Goal: Transaction & Acquisition: Purchase product/service

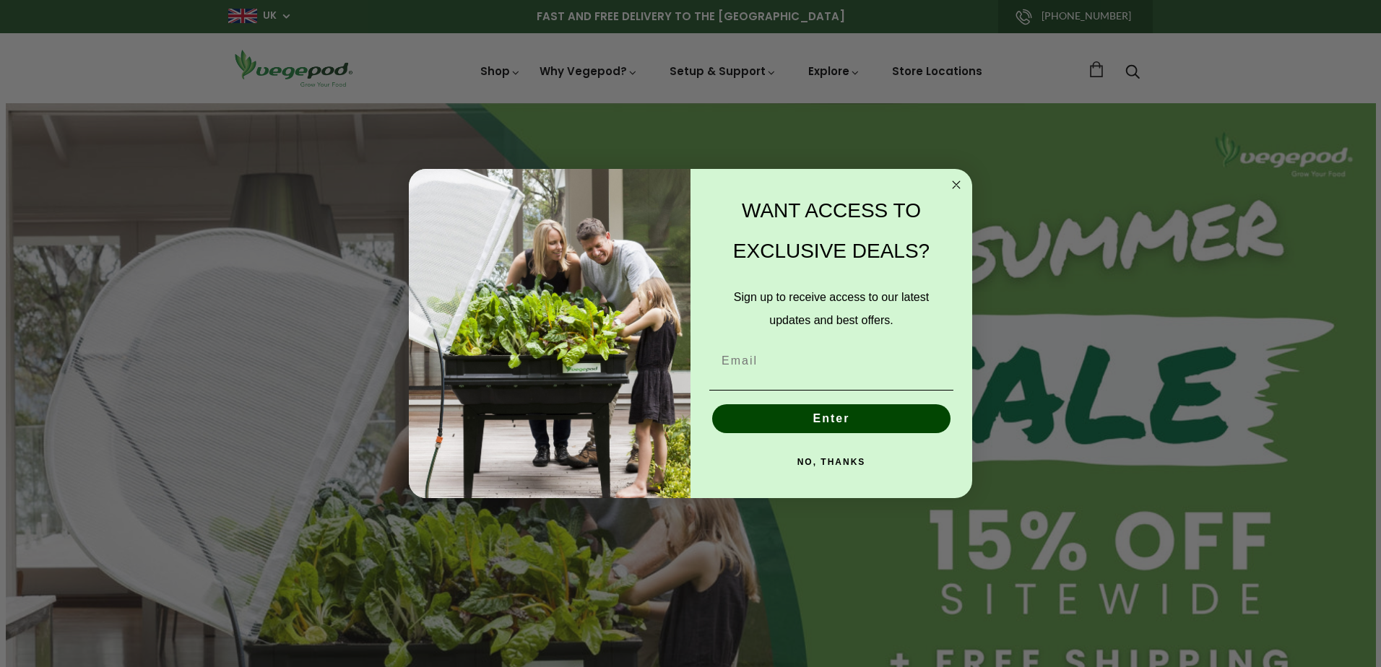
click at [955, 181] on circle "Close dialog" at bounding box center [956, 184] width 17 height 17
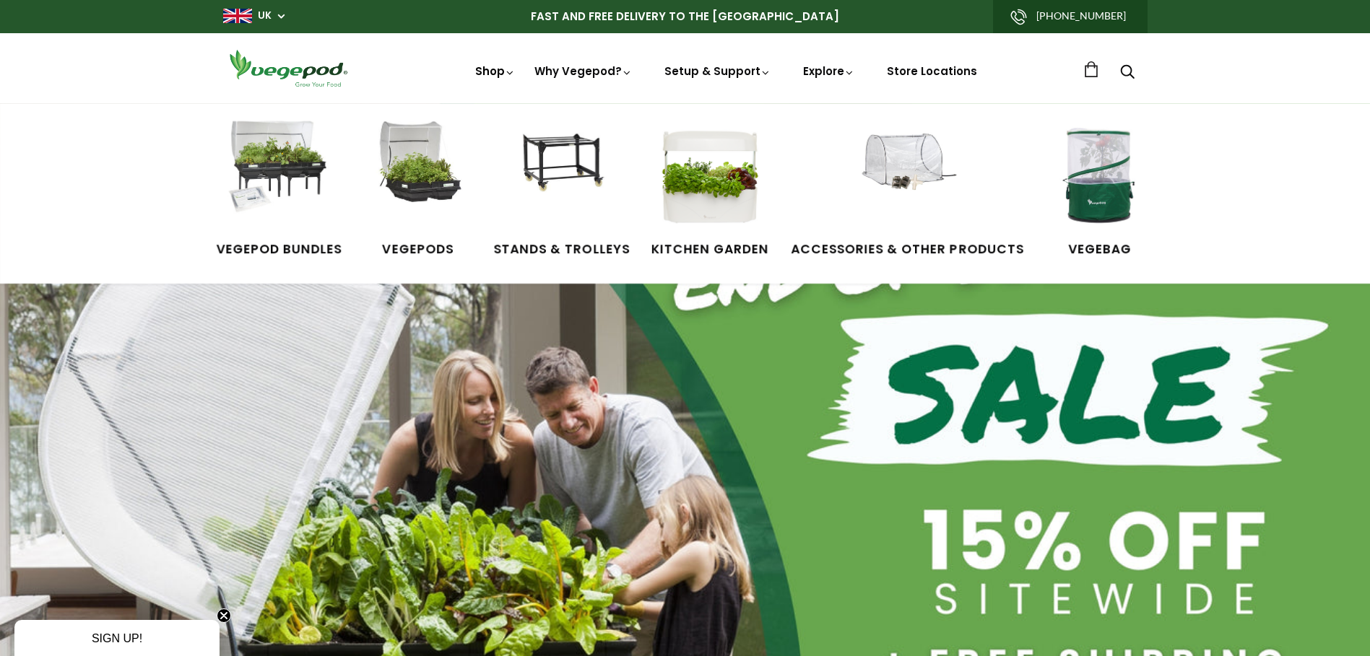
scroll to position [0, 331]
click at [487, 72] on link "Shop" at bounding box center [495, 92] width 40 height 56
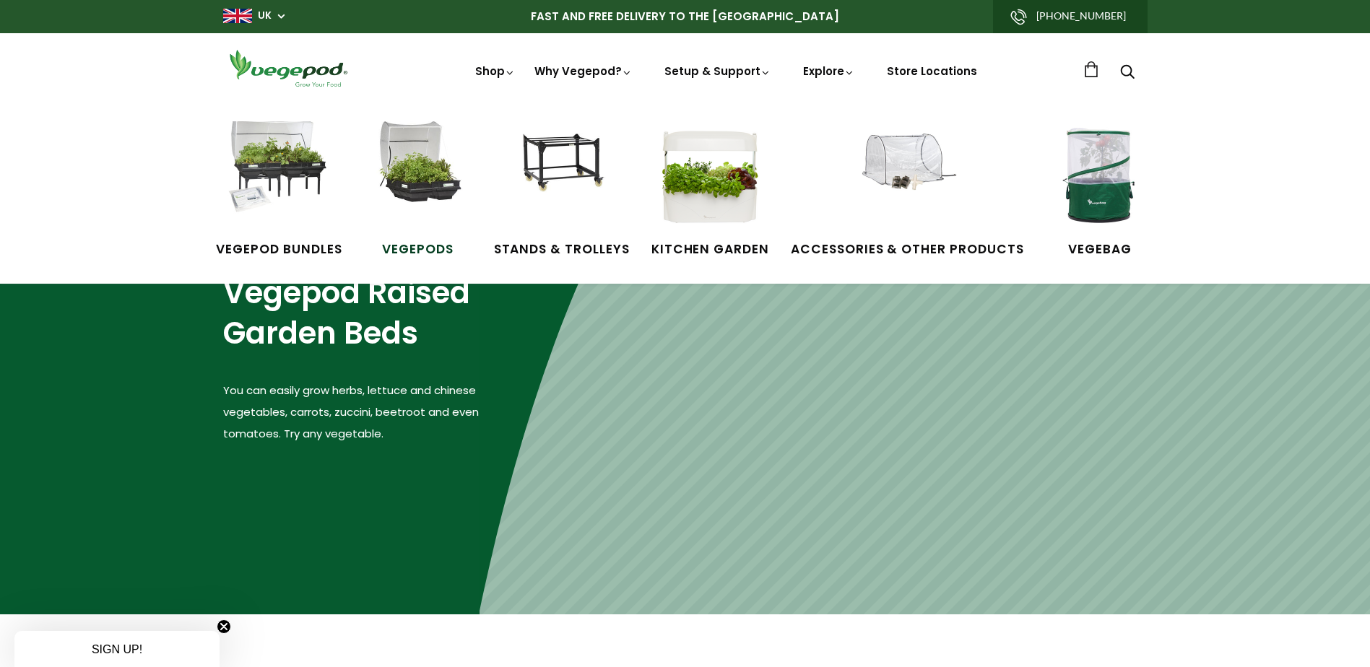
click at [427, 179] on img at bounding box center [418, 175] width 108 height 108
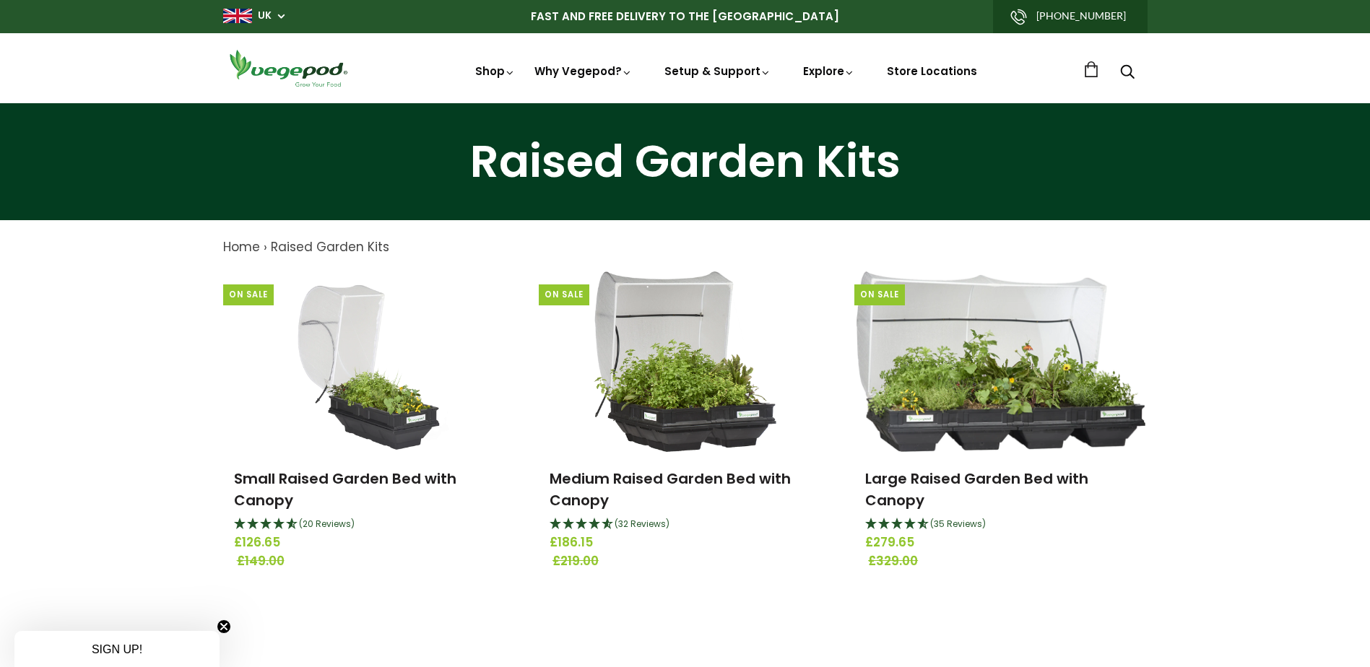
click at [281, 14] on span "UK" at bounding box center [253, 16] width 61 height 14
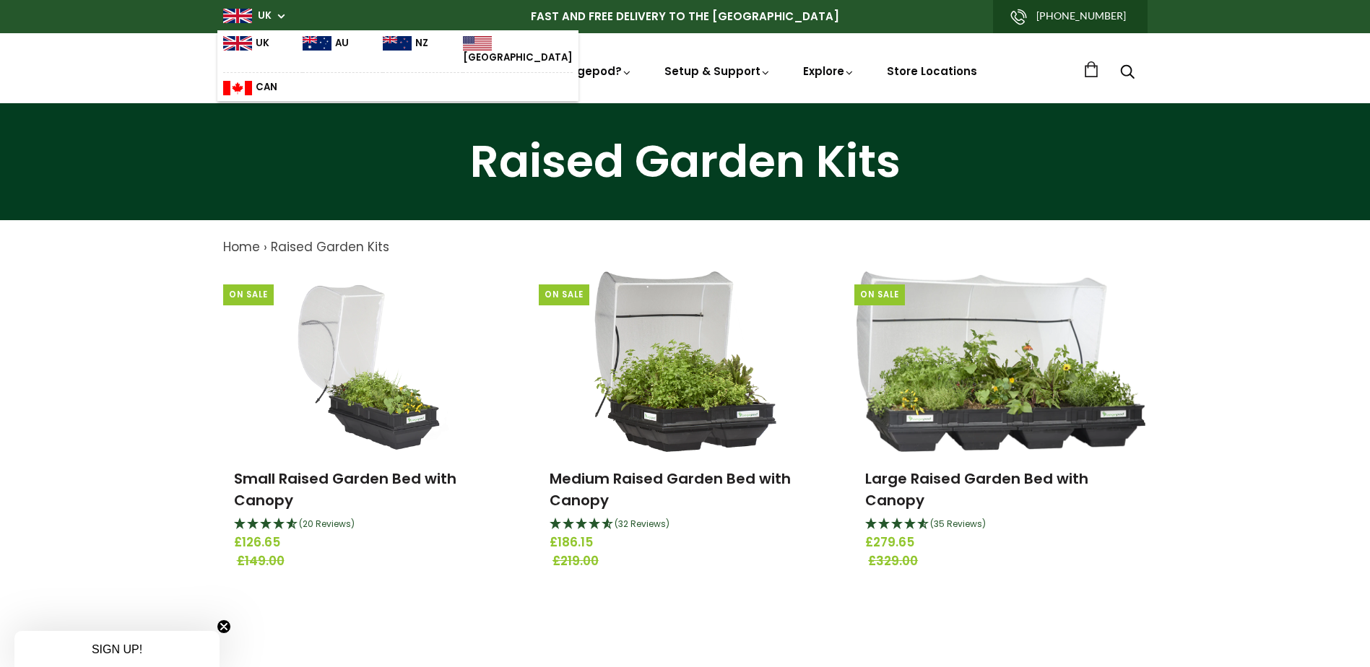
click at [383, 39] on img at bounding box center [397, 43] width 29 height 14
